Goal: Task Accomplishment & Management: Complete application form

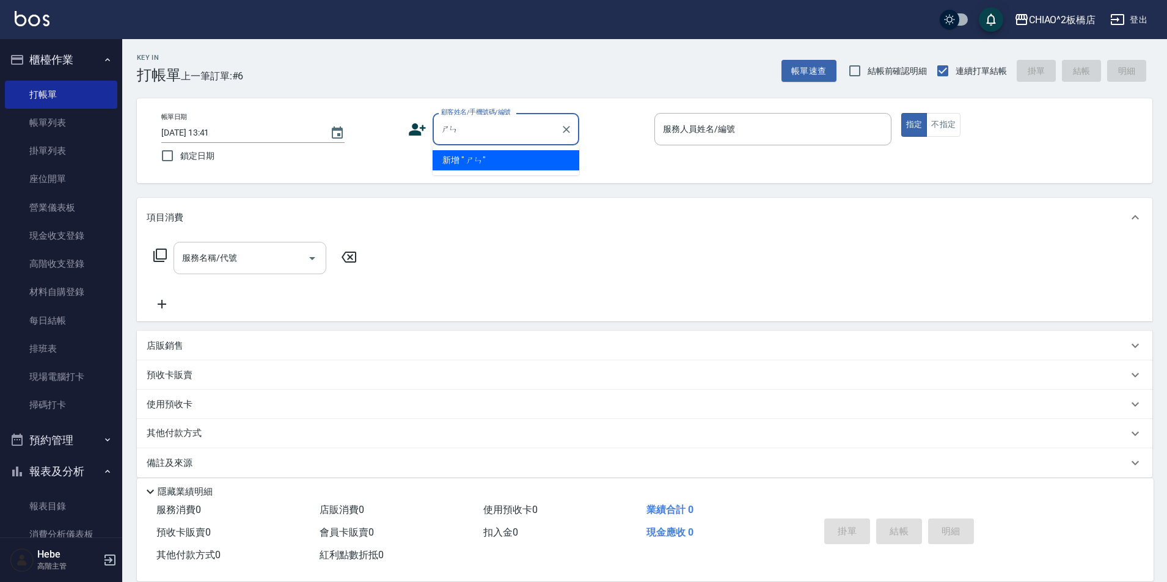
type input "神"
click at [529, 133] on input "神" at bounding box center [496, 129] width 117 height 21
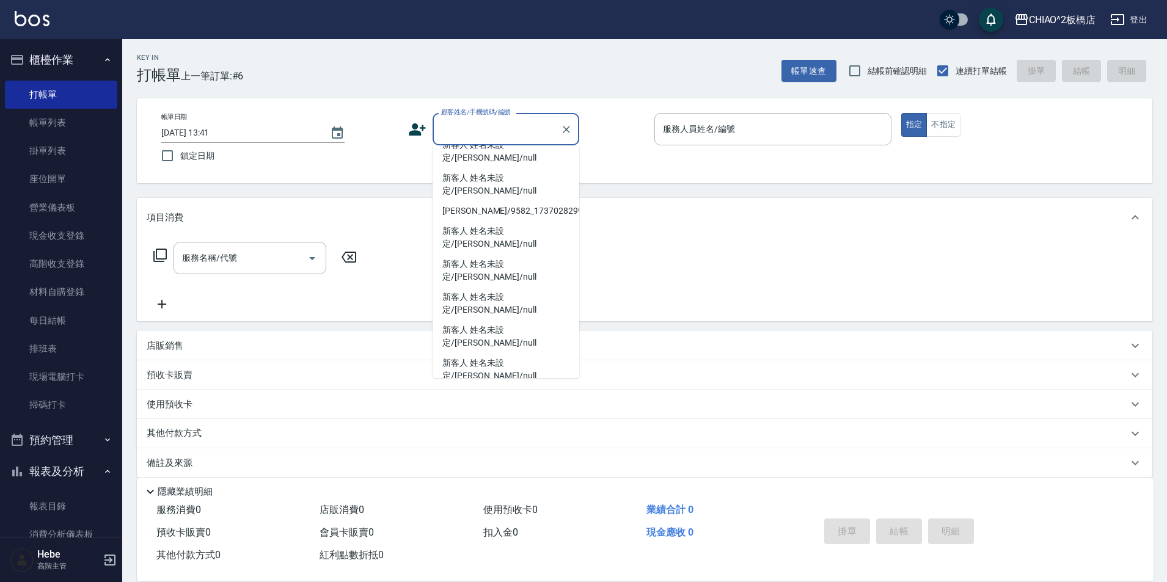
scroll to position [13, 0]
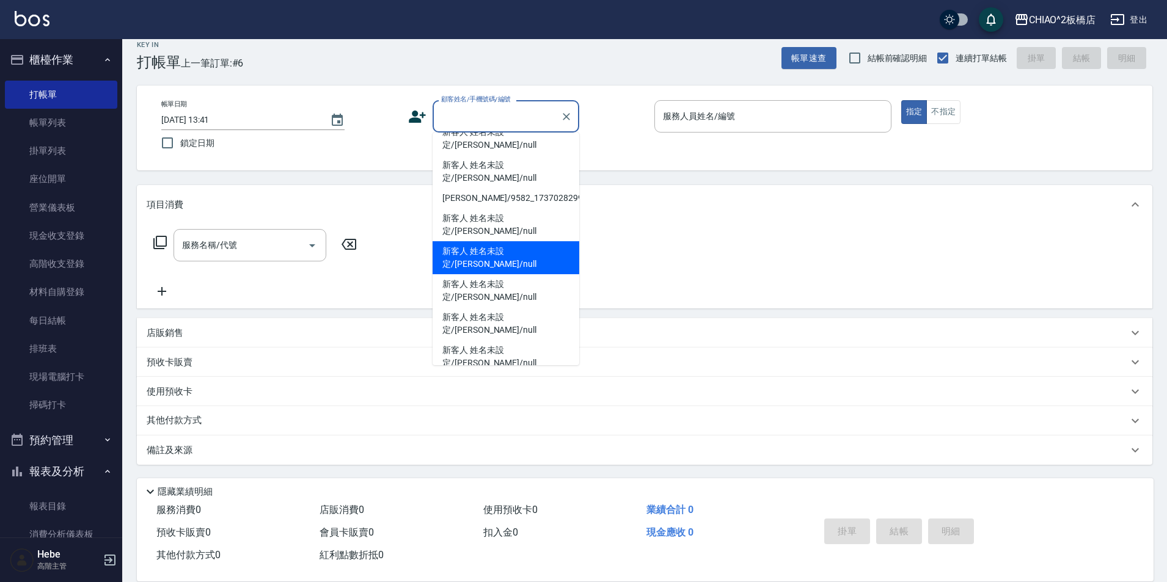
click at [463, 121] on input "顧客姓名/手機號碼/編號" at bounding box center [496, 116] width 117 height 21
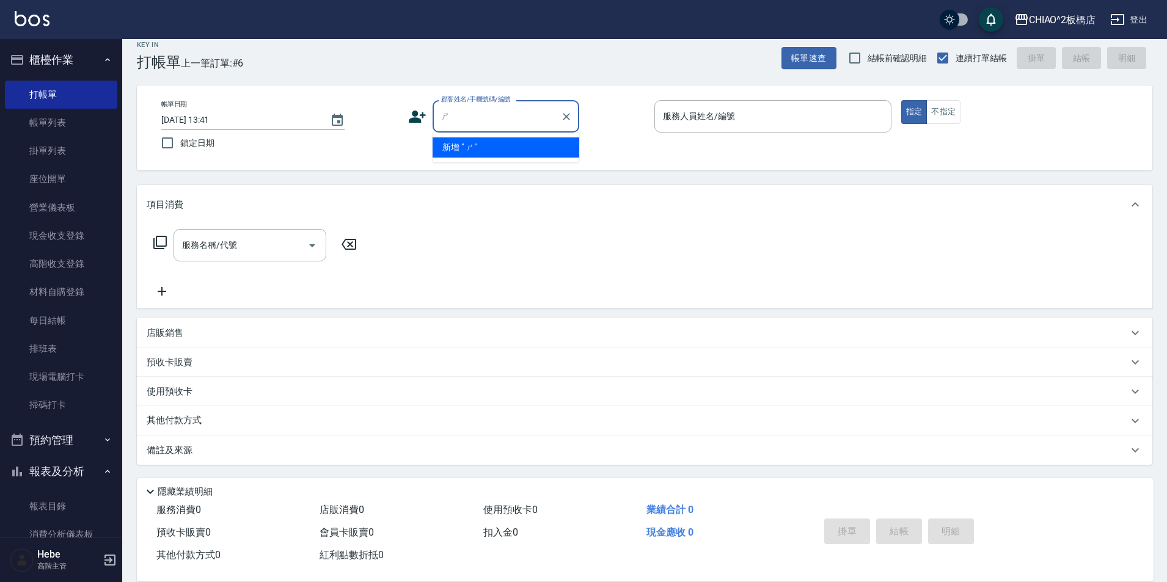
scroll to position [0, 0]
type input "神"
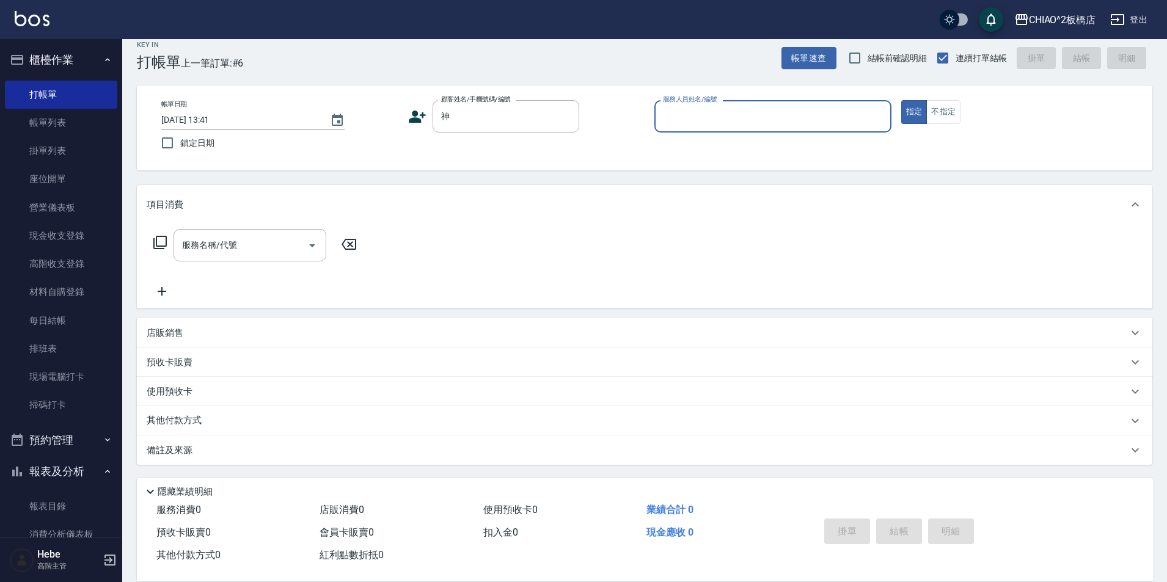
click at [901, 100] on button "指定" at bounding box center [914, 112] width 26 height 24
type button "true"
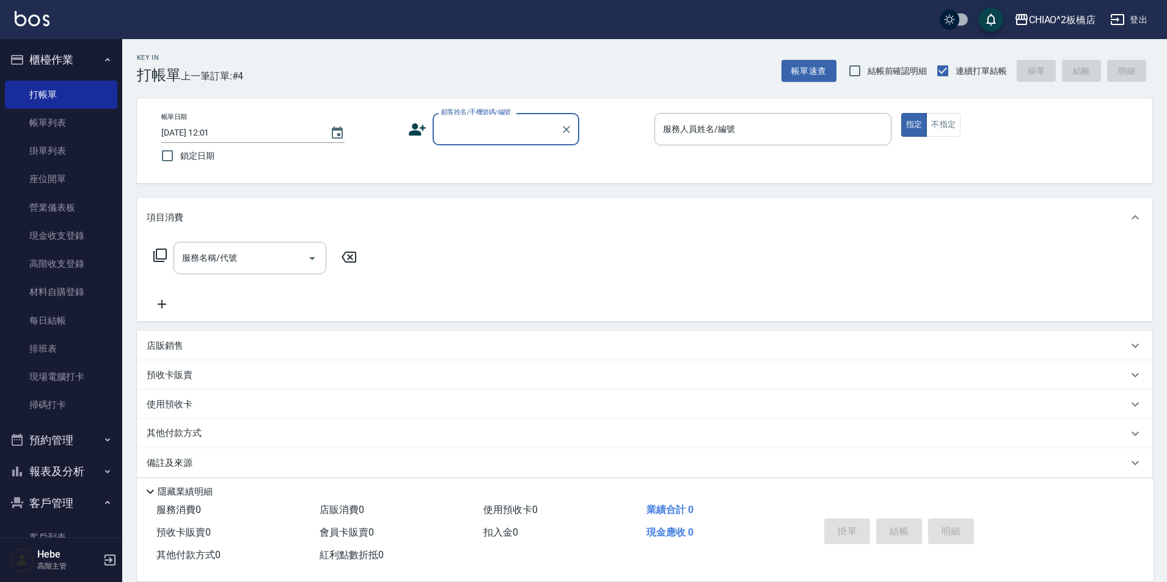
scroll to position [13, 0]
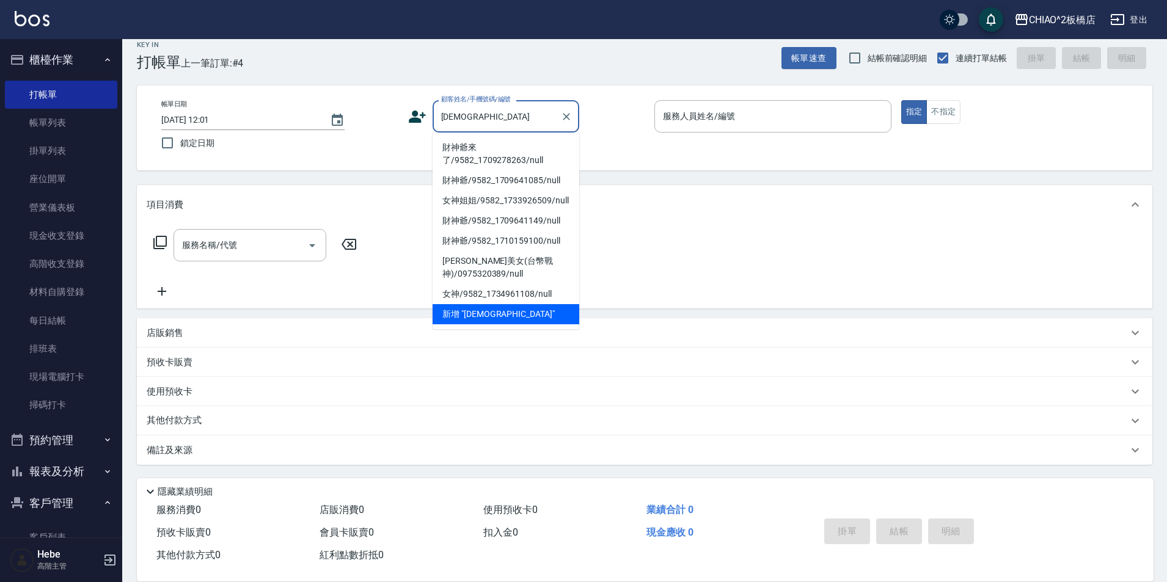
drag, startPoint x: 473, startPoint y: 148, endPoint x: 515, endPoint y: 141, distance: 42.8
click at [514, 141] on li "財神爺來了/9582_1709278263/null" at bounding box center [506, 153] width 147 height 33
type input "財神爺來了/9582_1709278263/null"
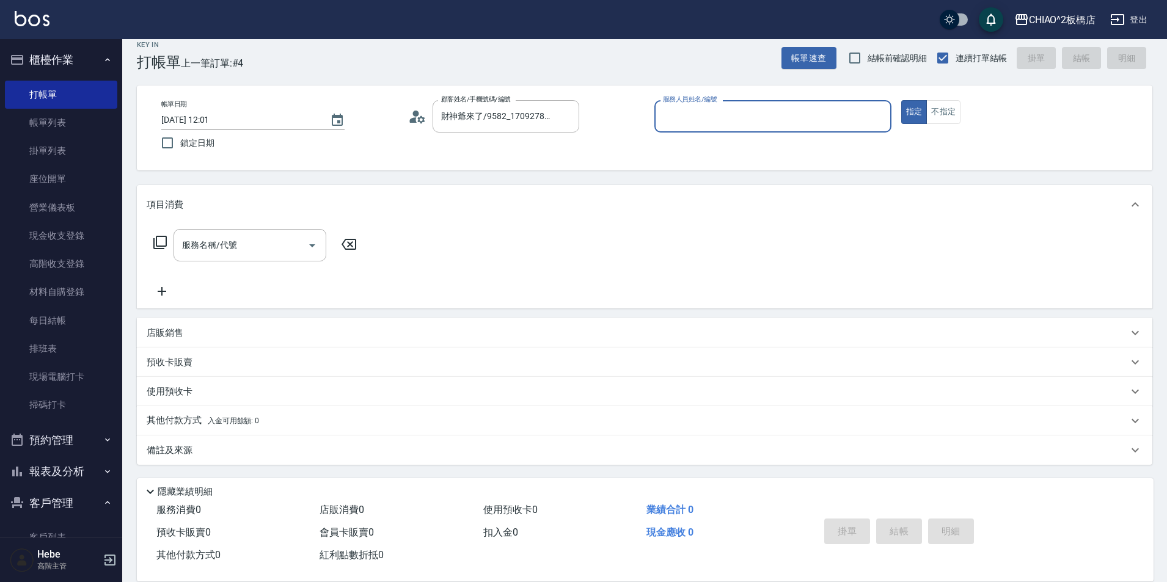
click at [683, 112] on input "服務人員姓名/編號" at bounding box center [773, 116] width 226 height 21
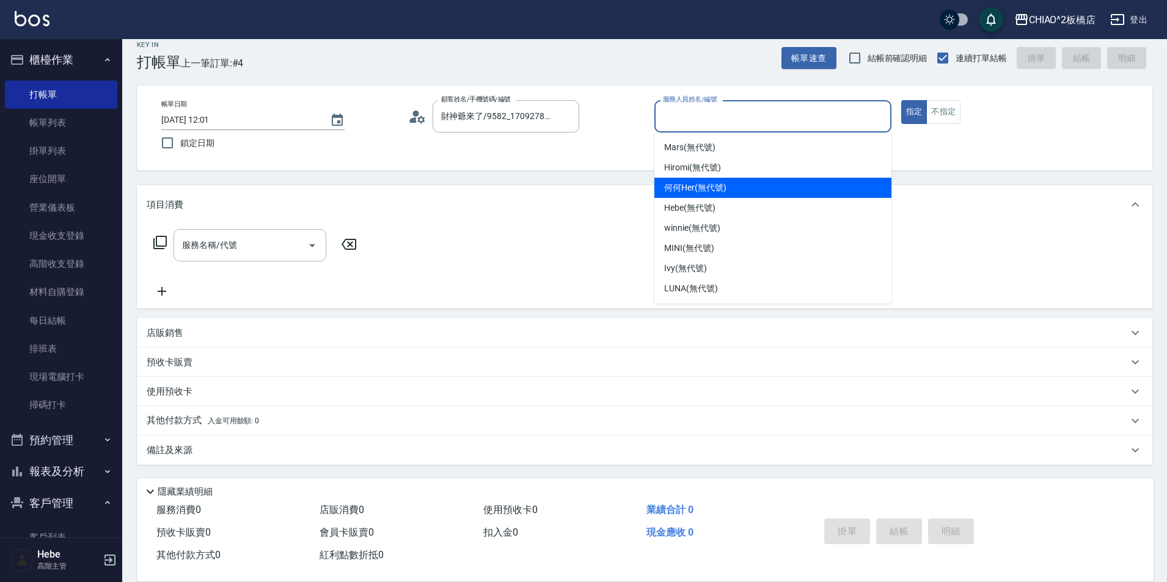
click at [700, 187] on span "何何Her (無代號)" at bounding box center [695, 187] width 62 height 13
type input "何何Her (無代號)"
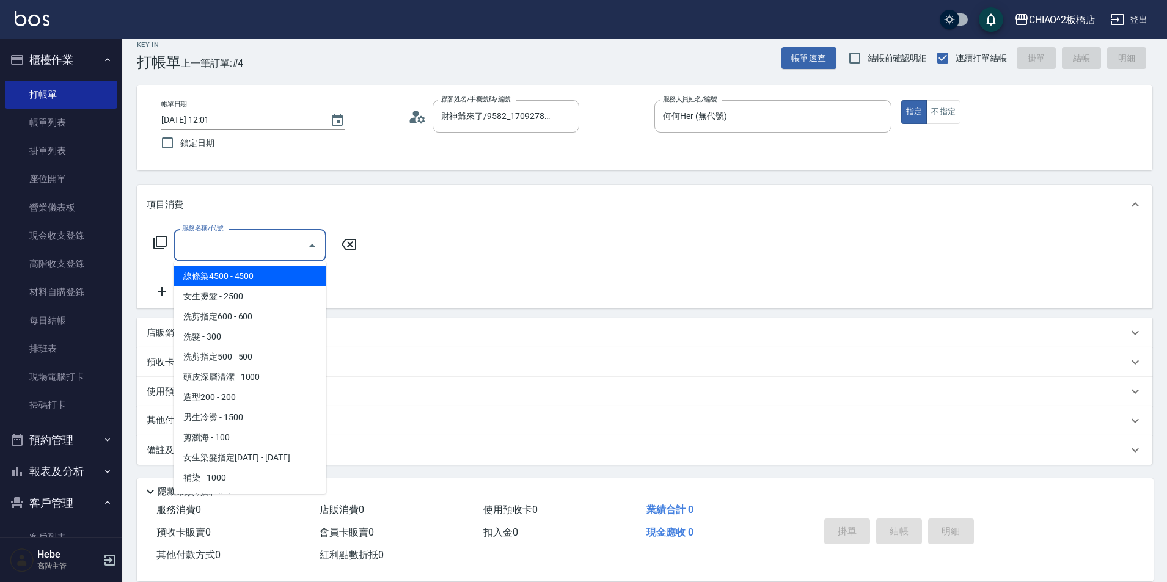
click at [209, 249] on input "服務名稱/代號" at bounding box center [240, 245] width 123 height 21
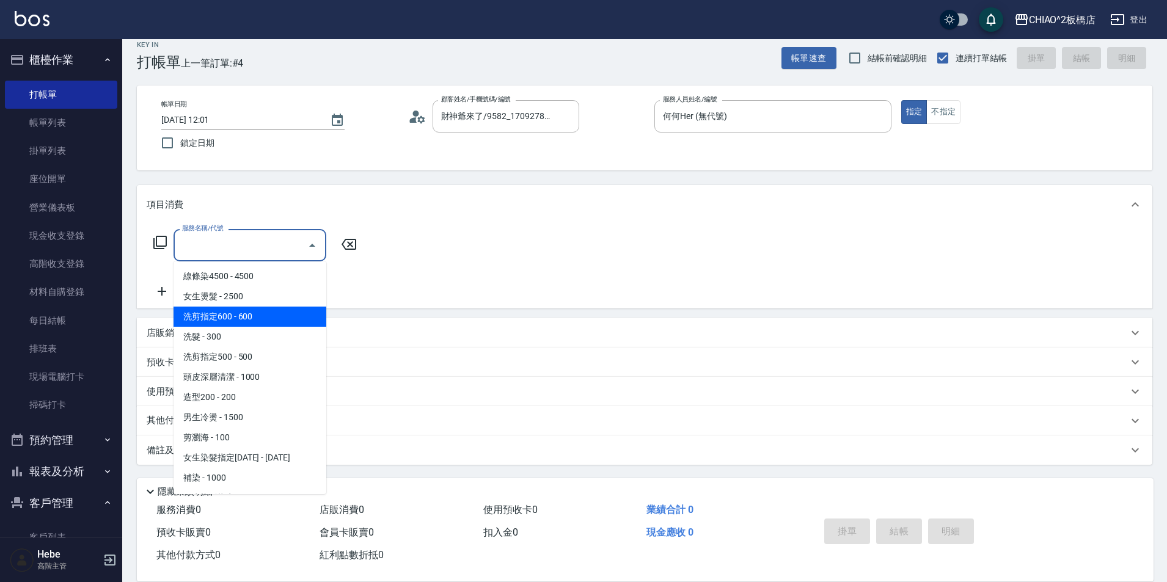
click at [233, 320] on span "洗剪指定600 - 600" at bounding box center [250, 317] width 153 height 20
type input "洗剪指定600(96678)"
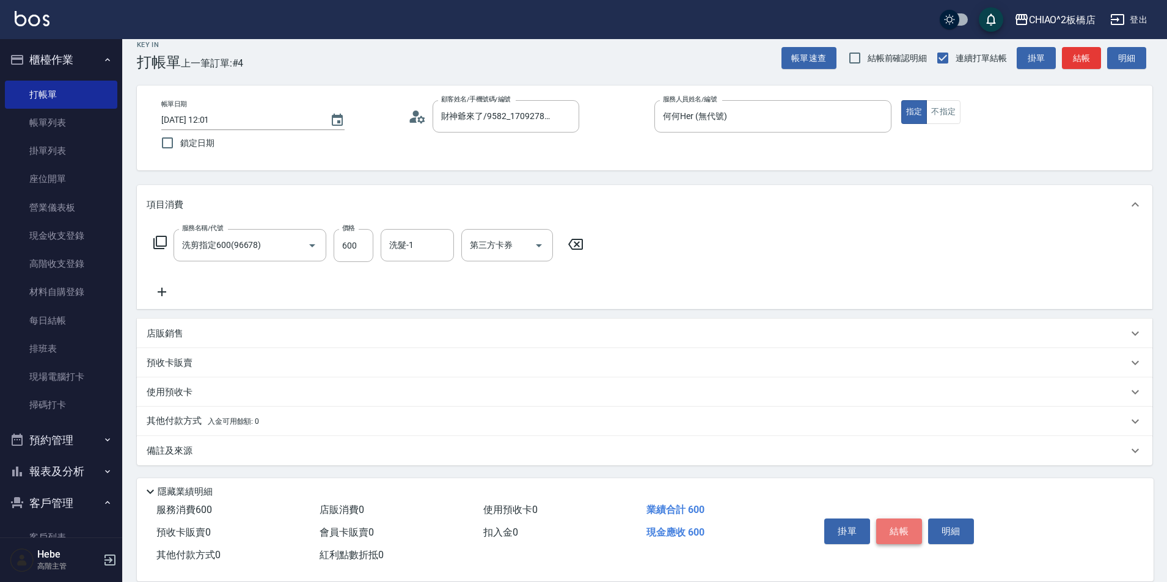
click at [898, 529] on button "結帳" at bounding box center [899, 532] width 46 height 26
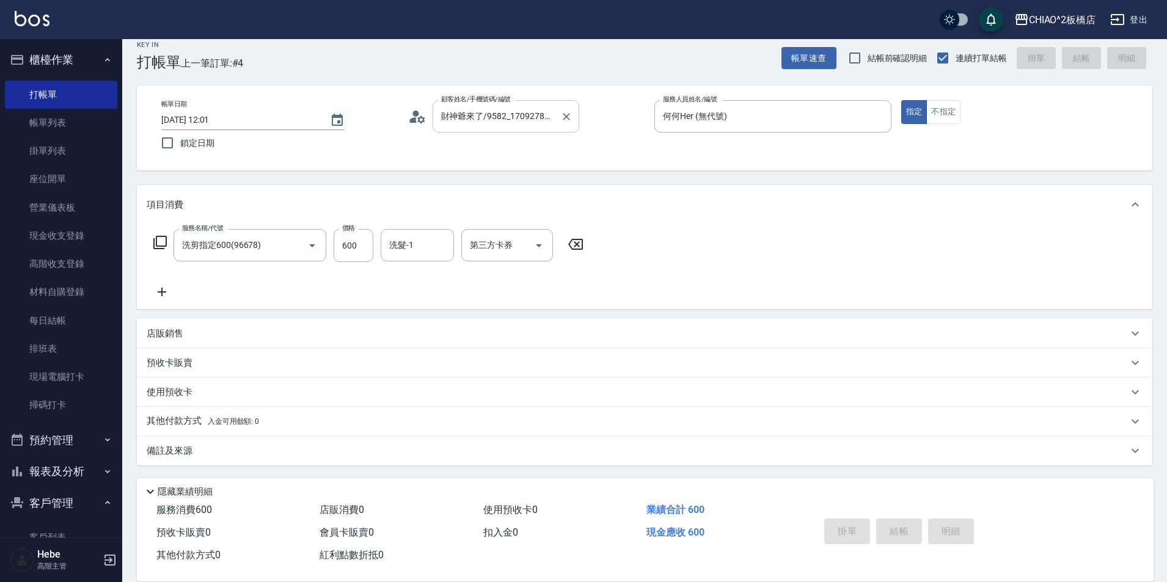
type input "2025/08/11 15:11"
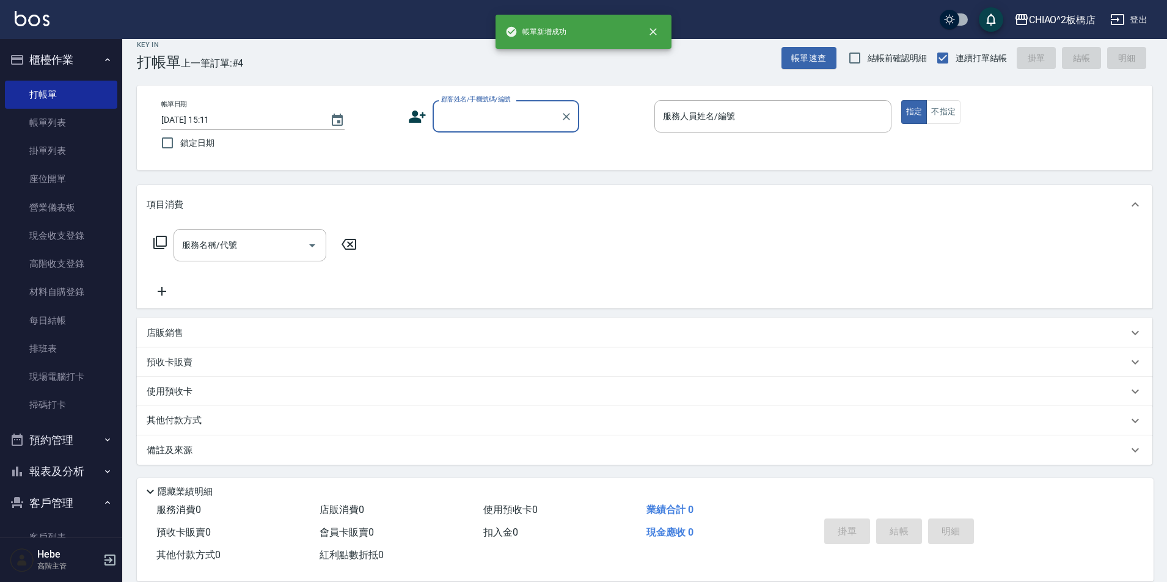
click at [498, 117] on input "顧客姓名/手機號碼/編號" at bounding box center [496, 116] width 117 height 21
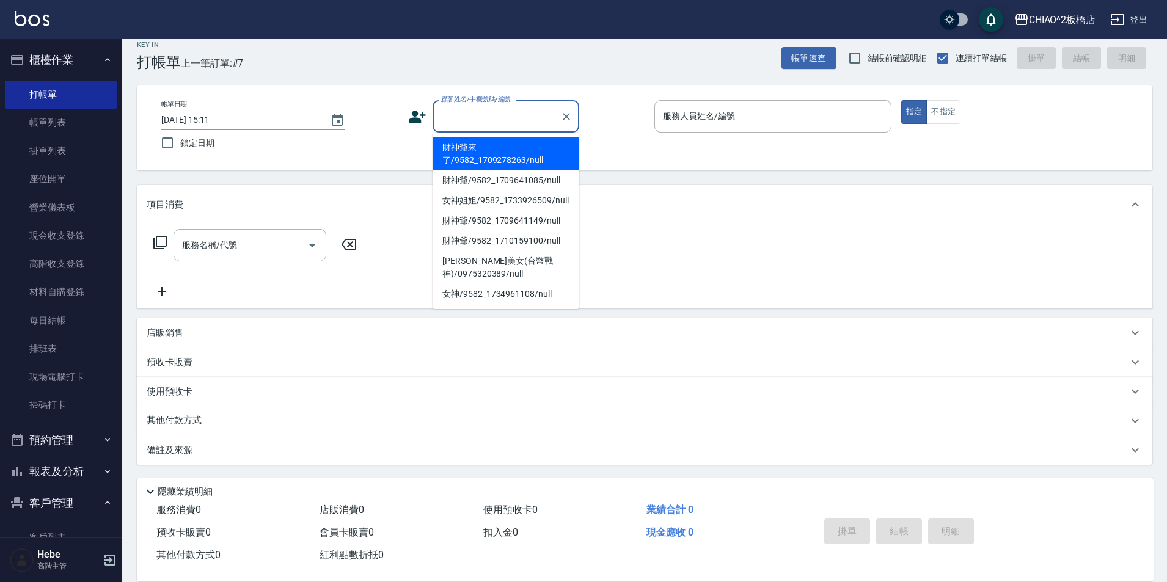
scroll to position [0, 0]
click at [492, 158] on li "財神爺來了/9582_1709278263/null" at bounding box center [506, 153] width 147 height 33
type input "財神爺來了/9582_1709278263/null"
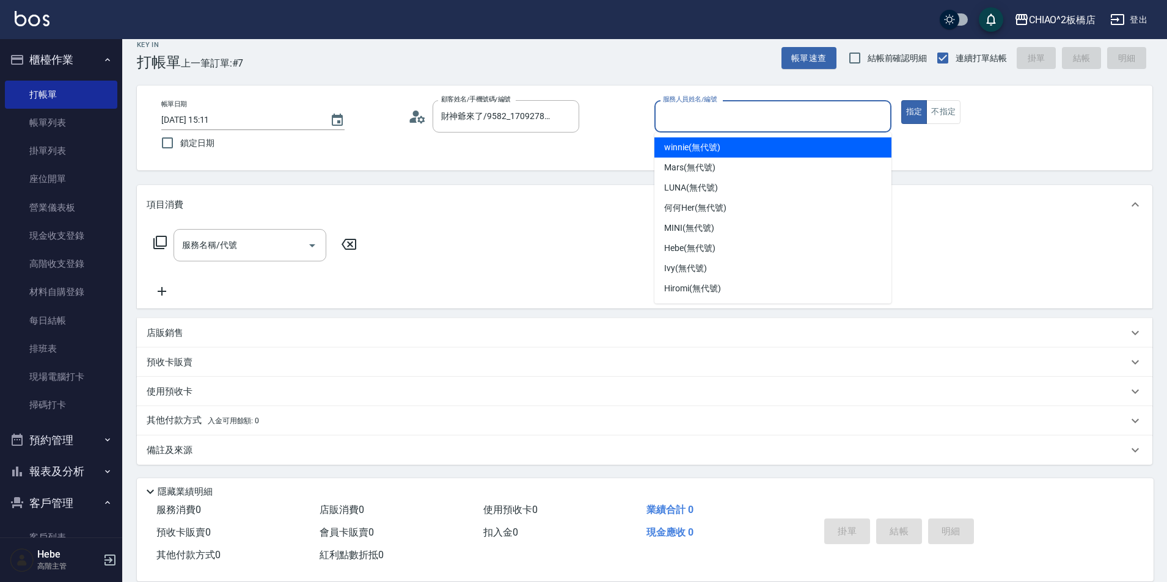
click at [719, 114] on input "服務人員姓名/編號" at bounding box center [773, 116] width 226 height 21
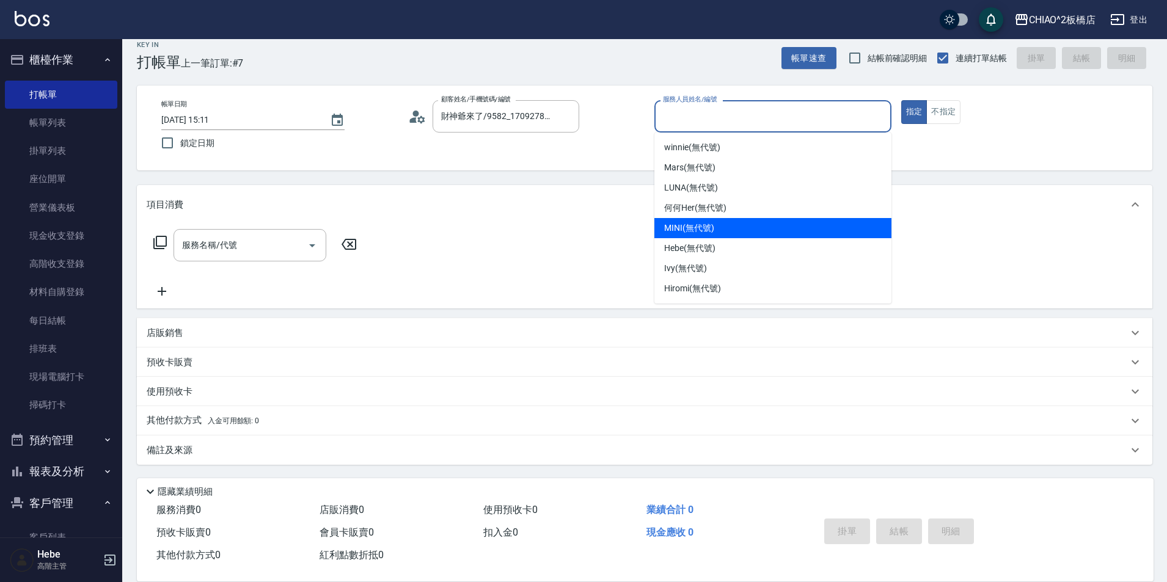
drag, startPoint x: 726, startPoint y: 223, endPoint x: 764, endPoint y: 206, distance: 41.6
click at [726, 224] on div "MINI (無代號)" at bounding box center [772, 228] width 237 height 20
type input "MINI(無代號)"
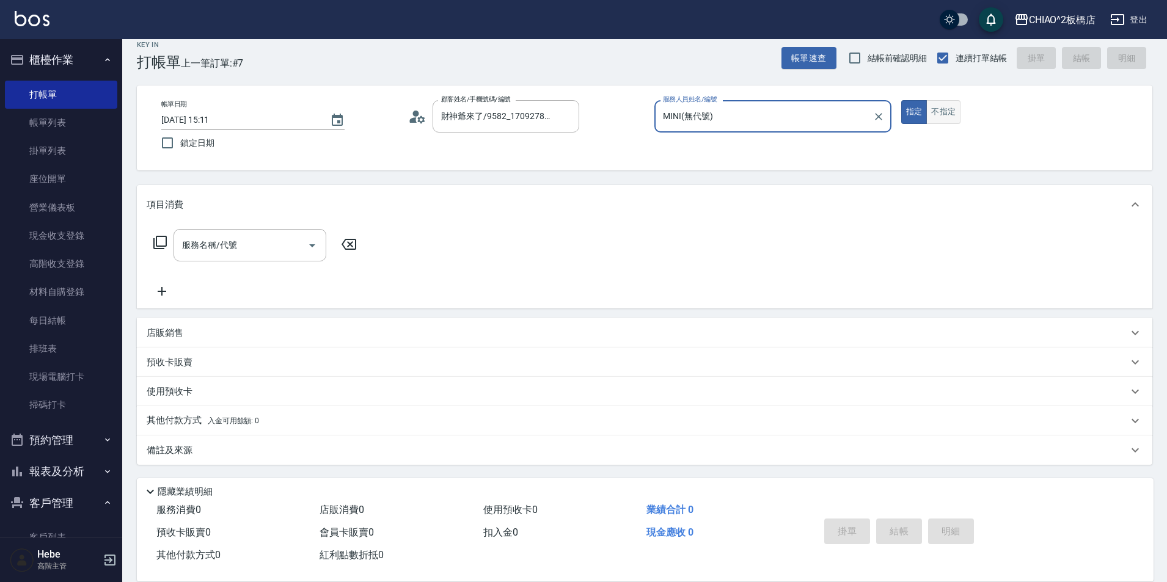
click at [944, 112] on button "不指定" at bounding box center [943, 112] width 34 height 24
click at [201, 247] on input "服務名稱/代號" at bounding box center [240, 245] width 123 height 21
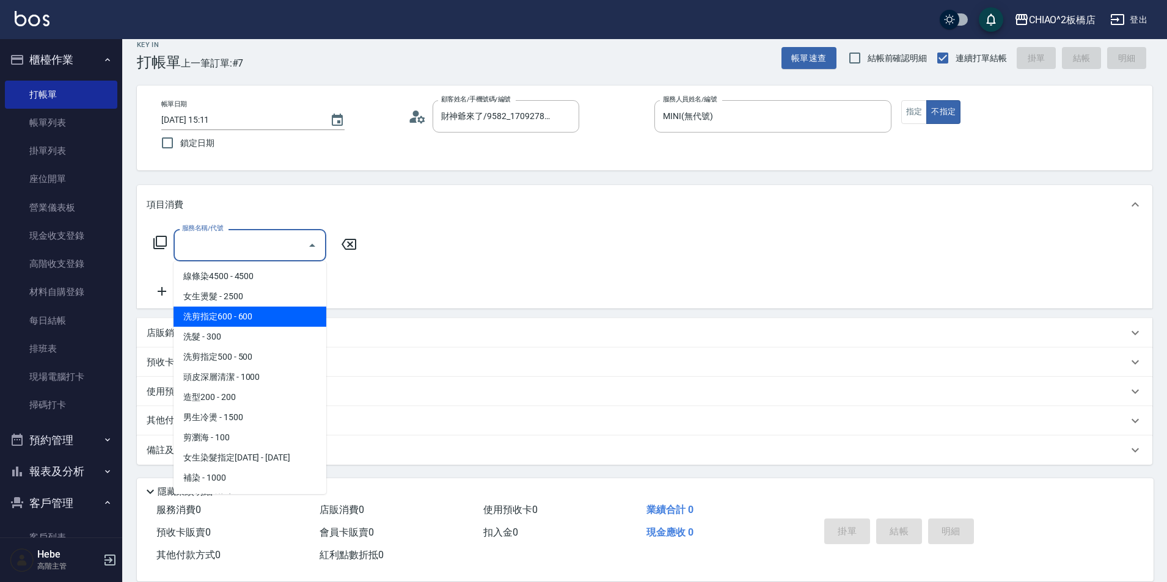
click at [228, 321] on span "洗剪指定600 - 600" at bounding box center [250, 317] width 153 height 20
type input "洗剪指定600(96678)"
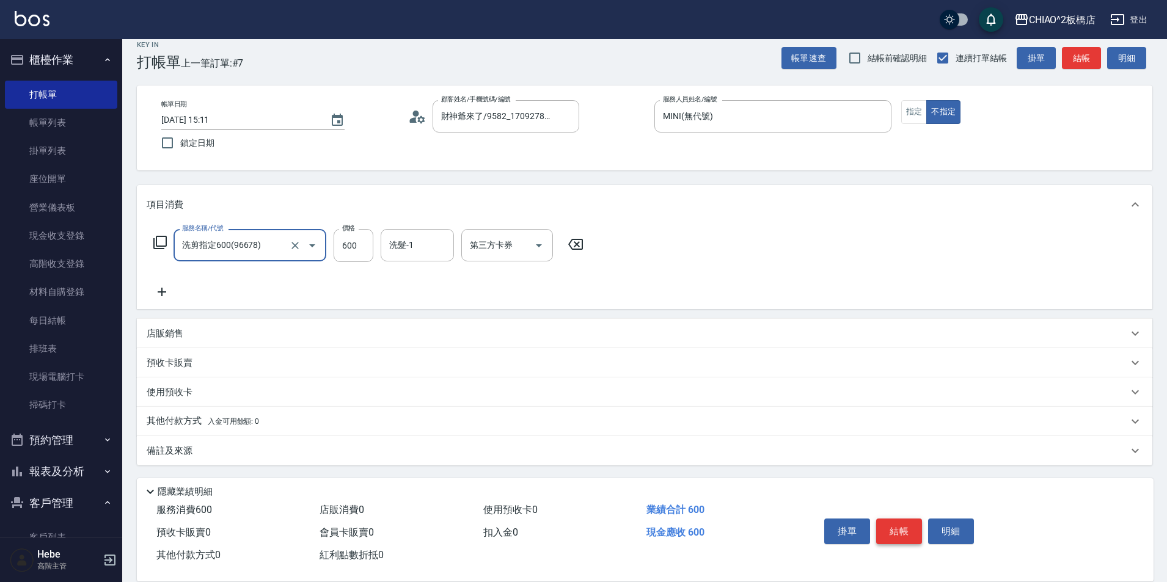
click at [899, 519] on button "結帳" at bounding box center [899, 532] width 46 height 26
